Goal: Task Accomplishment & Management: Manage account settings

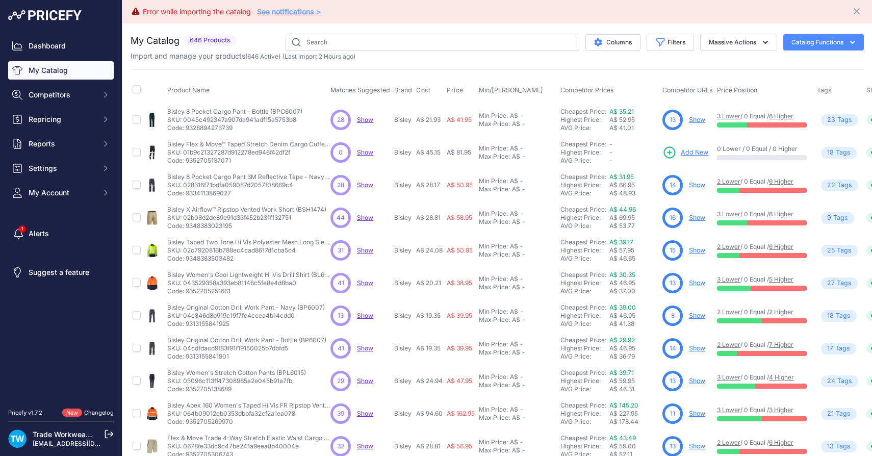
click at [278, 11] on link "See notifications >" at bounding box center [289, 11] width 64 height 9
click at [662, 37] on icon "button" at bounding box center [660, 42] width 10 height 10
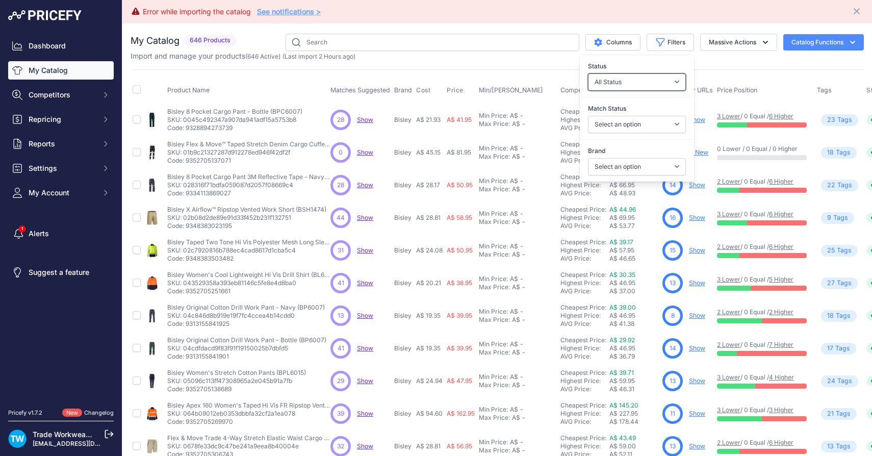
click at [643, 83] on select "All Status Only Enabled Only Disabled" at bounding box center [637, 81] width 98 height 17
click at [588, 73] on select "All Status Only Enabled Only Disabled" at bounding box center [637, 81] width 98 height 17
click at [638, 120] on select "Select an option Matched Unmatched" at bounding box center [637, 124] width 98 height 17
click at [588, 116] on select "Select an option Matched Unmatched" at bounding box center [637, 124] width 98 height 17
click at [623, 162] on select "Select an option Bisley TRADE WEAR" at bounding box center [637, 166] width 98 height 17
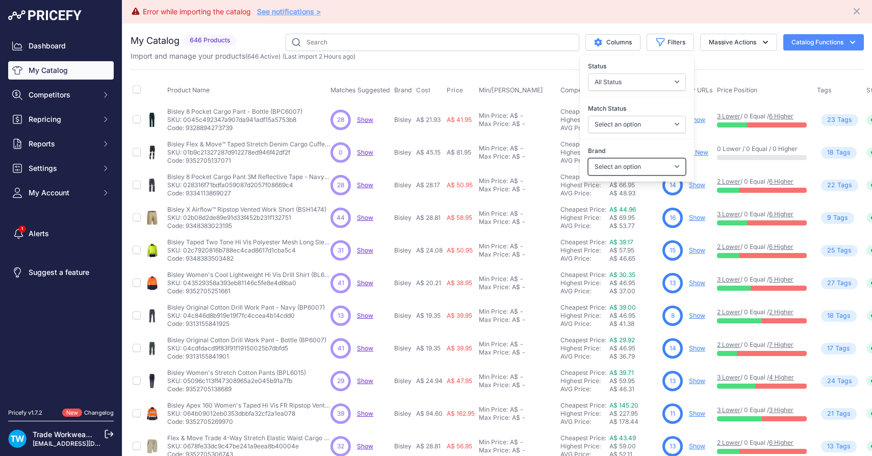
click at [588, 158] on select "Select an option Bisley TRADE WEAR" at bounding box center [637, 166] width 98 height 17
click at [738, 54] on div "Import and manage your products ( 646 Active ) (Last import 2 Hours ago)" at bounding box center [498, 56] width 734 height 10
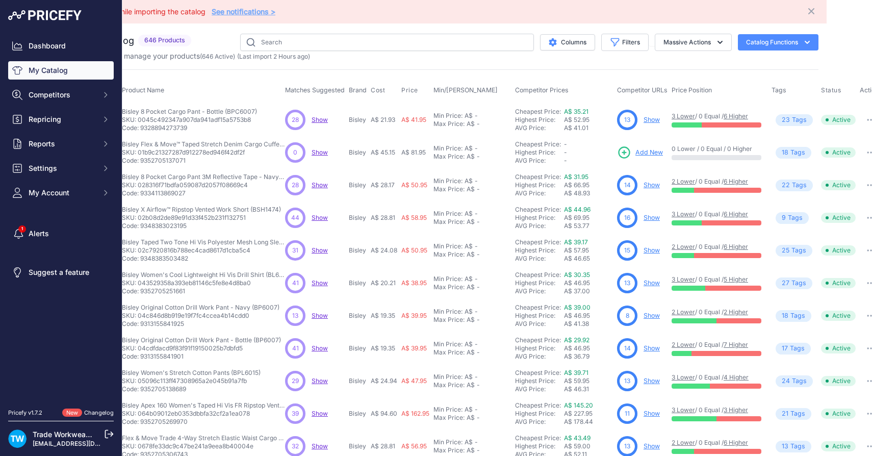
scroll to position [0, 58]
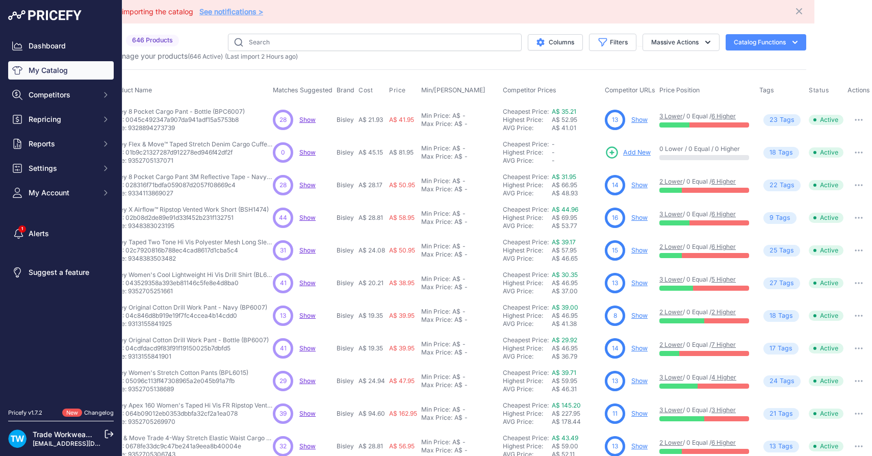
click at [860, 113] on button "button" at bounding box center [859, 120] width 20 height 14
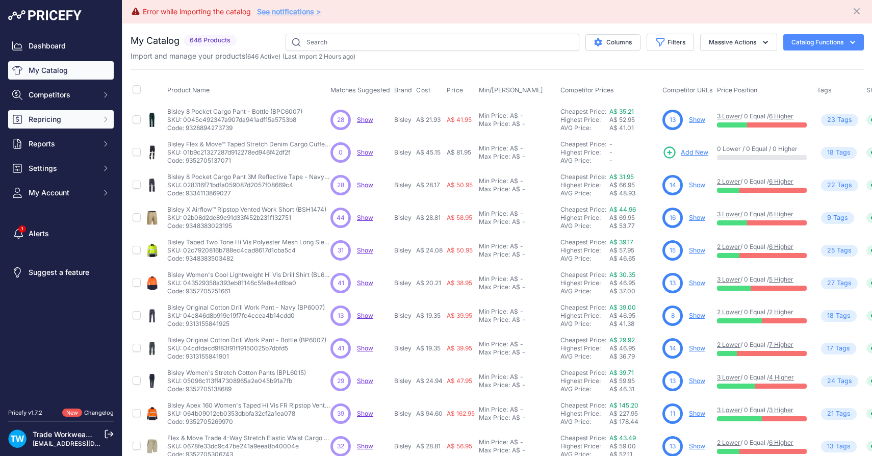
click at [46, 123] on span "Repricing" at bounding box center [62, 119] width 67 height 10
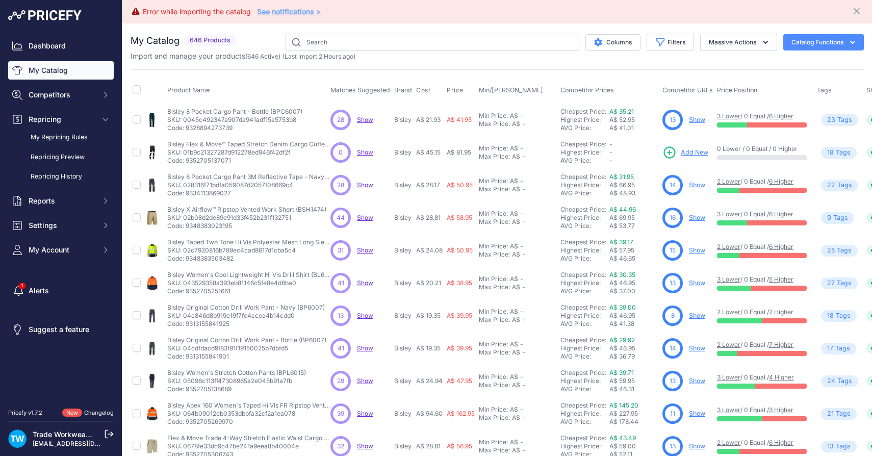
click at [44, 140] on link "My Repricing Rules" at bounding box center [61, 138] width 106 height 18
